Goal: Check status

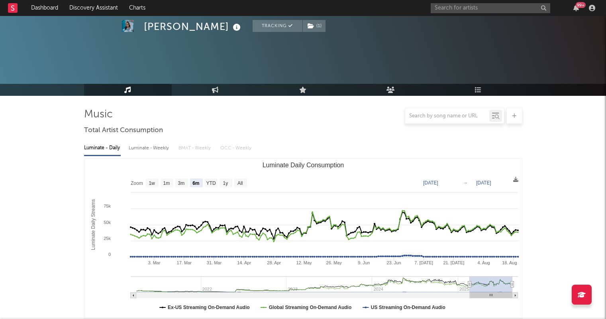
select select "6m"
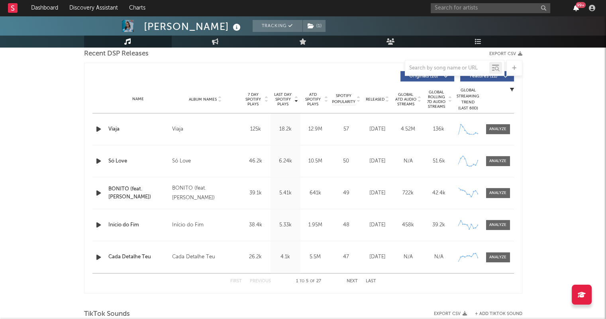
click at [577, 9] on icon "button" at bounding box center [577, 8] width 6 height 6
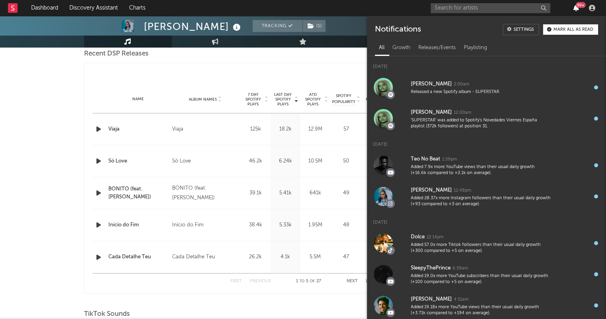
click at [577, 9] on icon "button" at bounding box center [577, 8] width 6 height 6
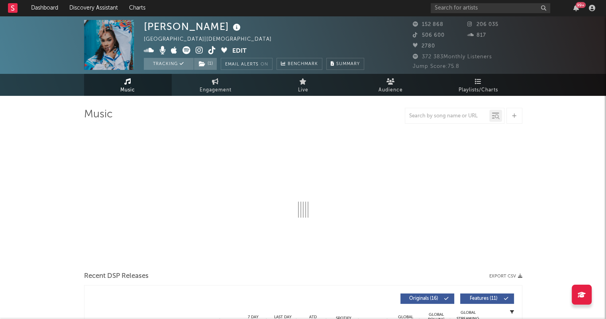
select select "6m"
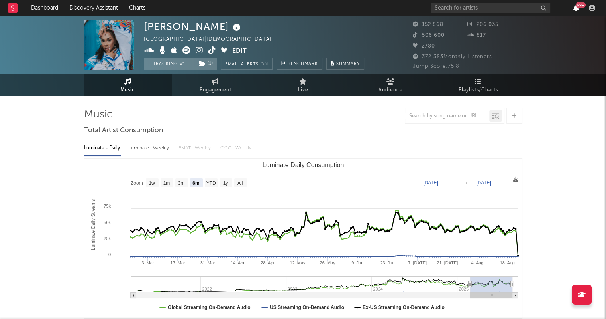
click at [576, 9] on icon "button" at bounding box center [577, 8] width 6 height 6
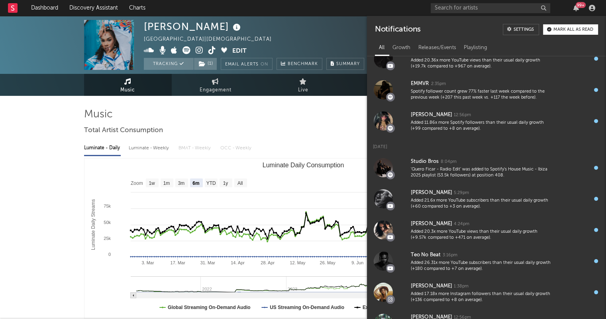
scroll to position [883, 0]
